Goal: Check status: Check status

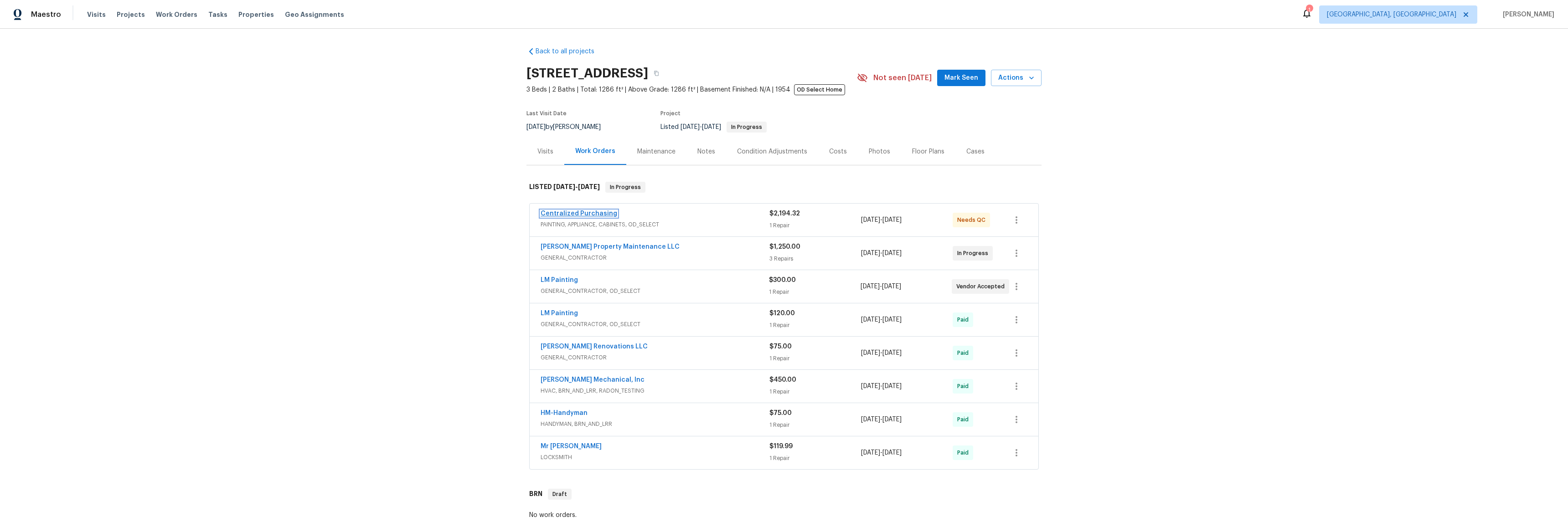
click at [559, 214] on link "Centralized Purchasing" at bounding box center [579, 214] width 76 height 6
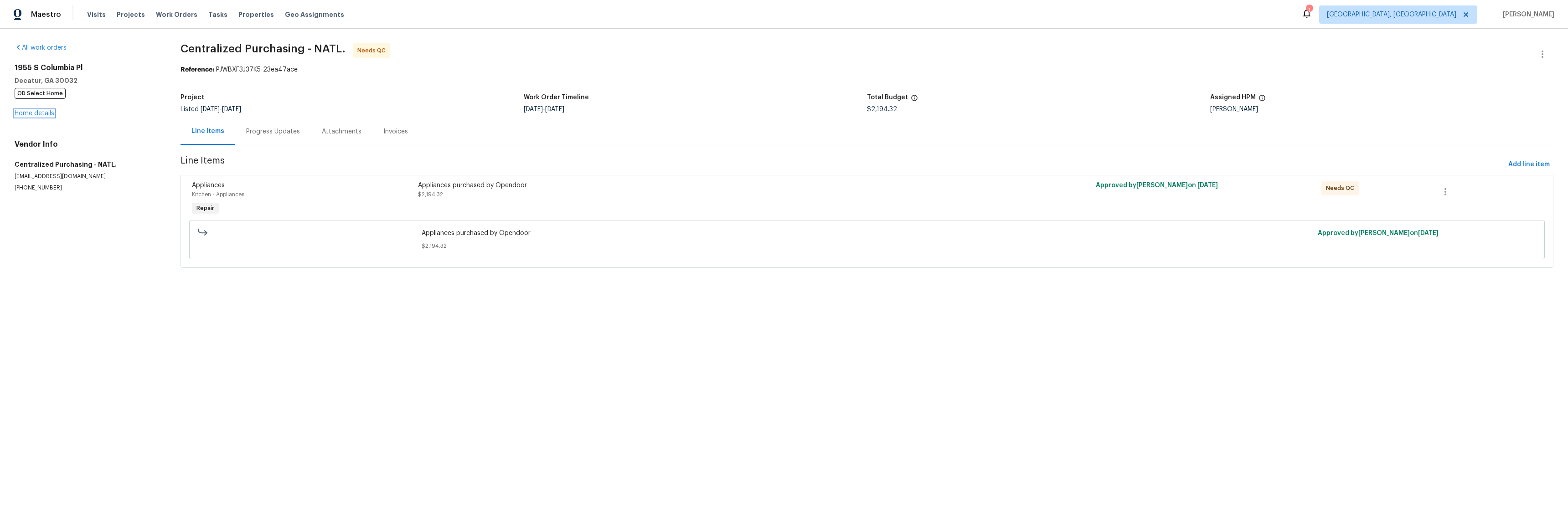
click at [15, 113] on link "Home details" at bounding box center [34, 114] width 40 height 6
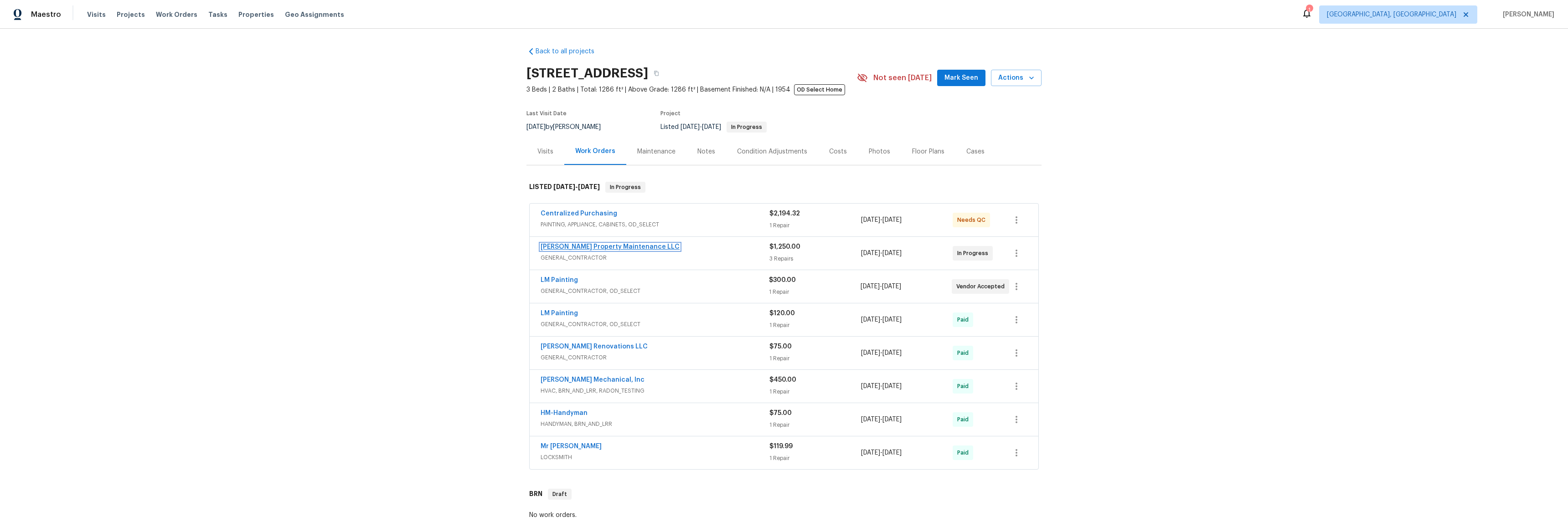
click at [573, 246] on link "[PERSON_NAME] Property Maintenance LLC" at bounding box center [610, 247] width 139 height 6
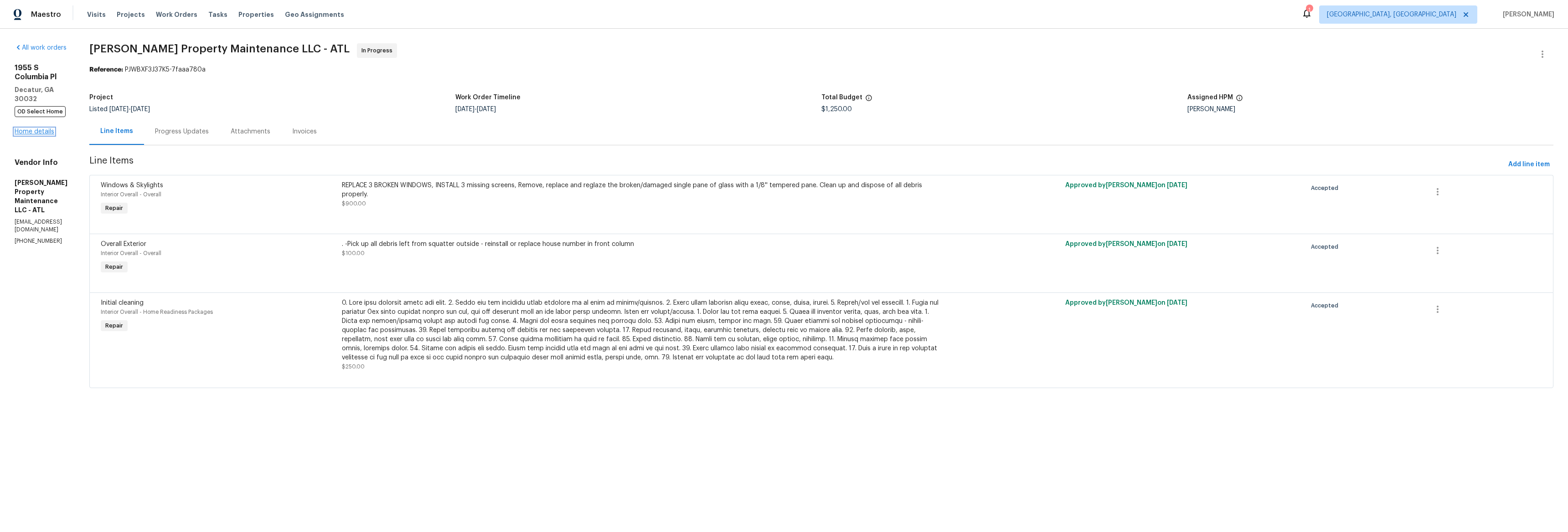
click at [43, 128] on link "Home details" at bounding box center [34, 131] width 40 height 6
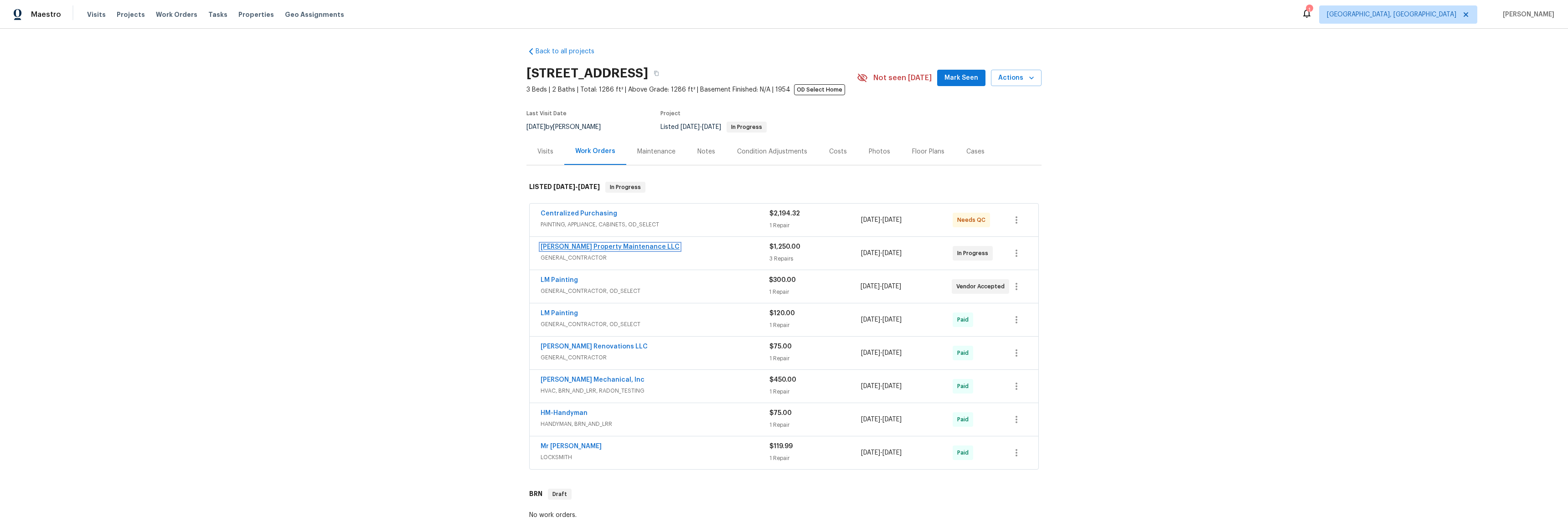
click at [582, 246] on link "[PERSON_NAME] Property Maintenance LLC" at bounding box center [610, 247] width 139 height 6
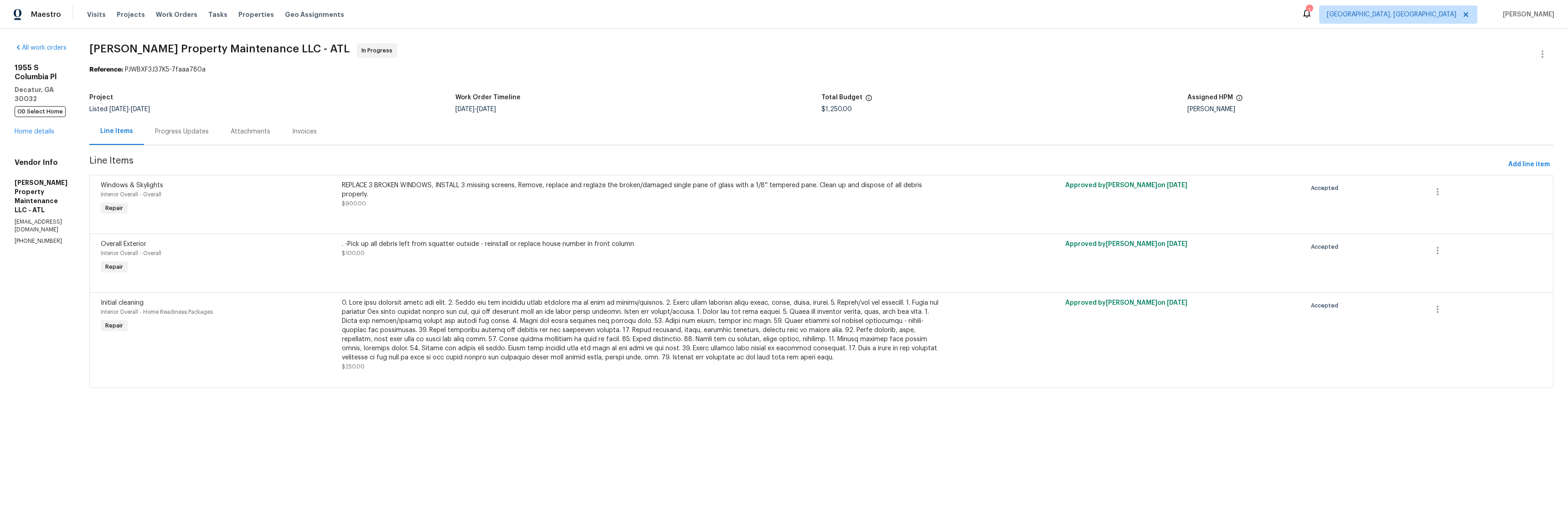
click at [40, 108] on div "[STREET_ADDRESS] OD Select Home Home details" at bounding box center [41, 100] width 53 height 73
click at [40, 128] on link "Home details" at bounding box center [34, 131] width 40 height 6
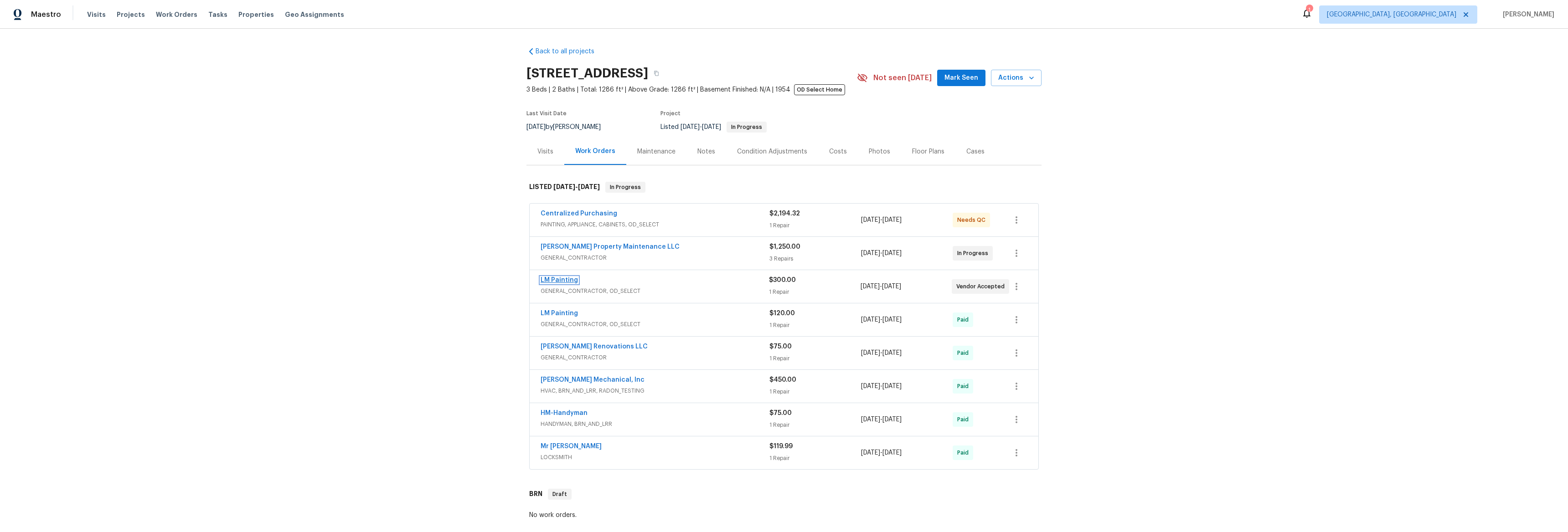
click at [564, 278] on link "LM Painting" at bounding box center [560, 281] width 37 height 6
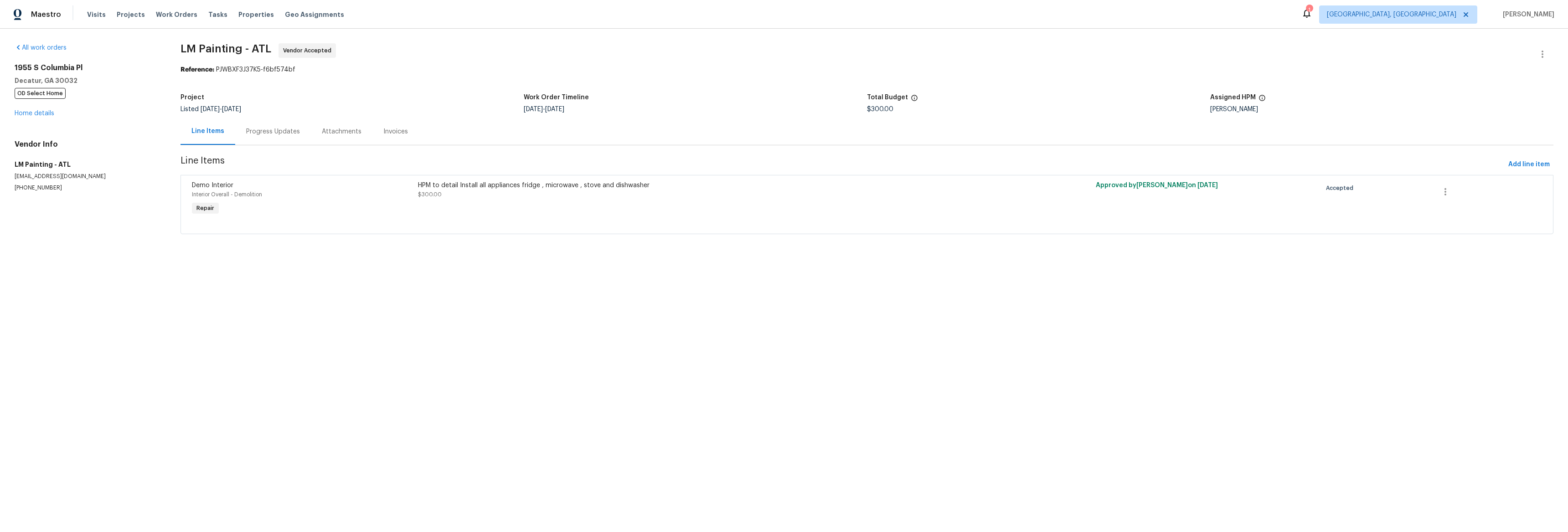
click at [251, 131] on div "Progress Updates" at bounding box center [273, 131] width 54 height 9
